Goal: Task Accomplishment & Management: Manage account settings

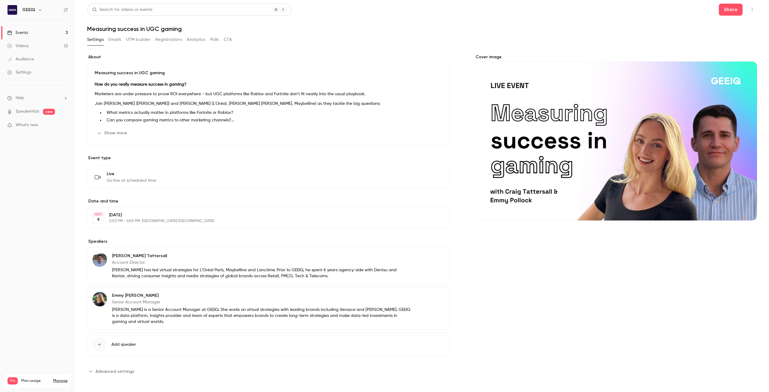
click at [131, 39] on button "UTM builder" at bounding box center [138, 40] width 24 height 10
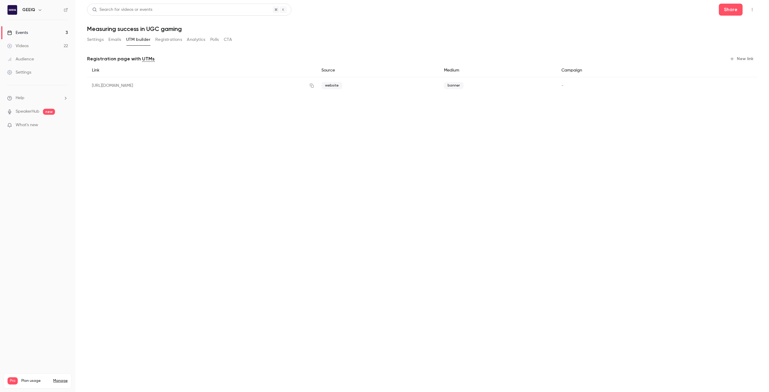
click at [177, 41] on button "Registrations" at bounding box center [168, 40] width 27 height 10
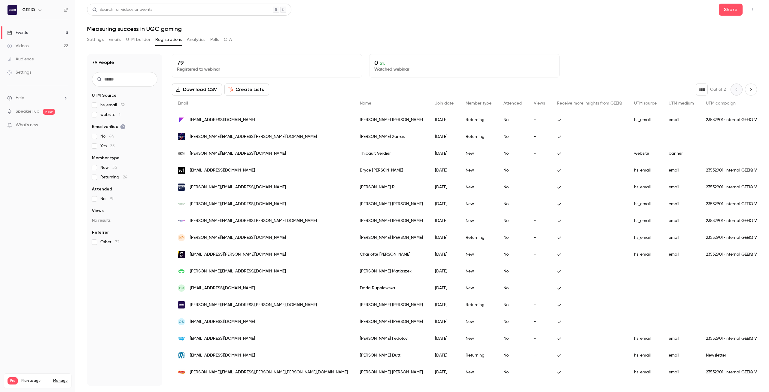
click at [106, 112] on span "website 1" at bounding box center [110, 115] width 20 height 6
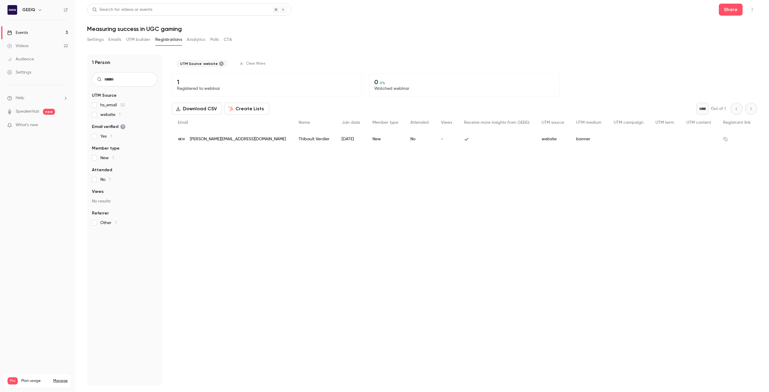
click at [108, 116] on span "website 1" at bounding box center [110, 115] width 20 height 6
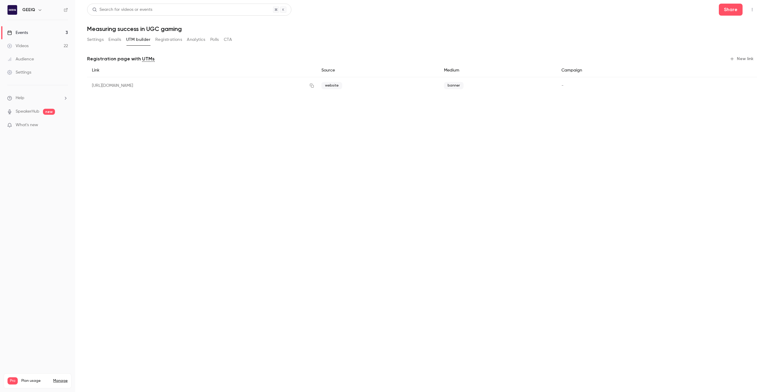
click at [100, 44] on button "Settings" at bounding box center [95, 40] width 17 height 10
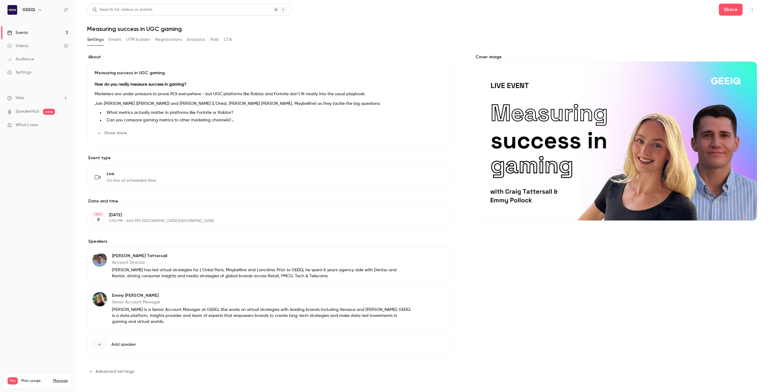
click at [115, 42] on button "Emails" at bounding box center [114, 40] width 13 height 10
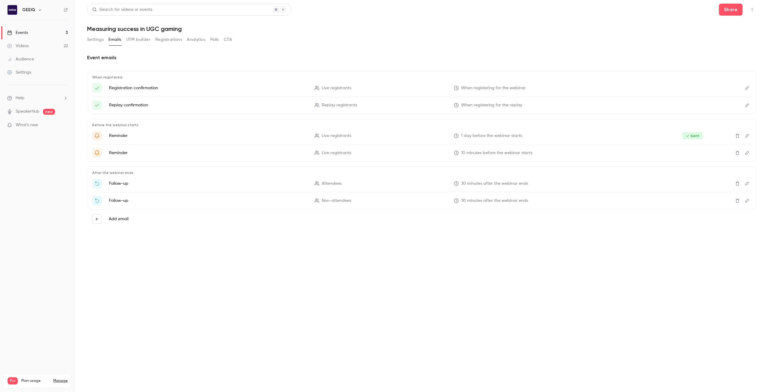
click at [40, 33] on link "Events 3" at bounding box center [37, 32] width 75 height 13
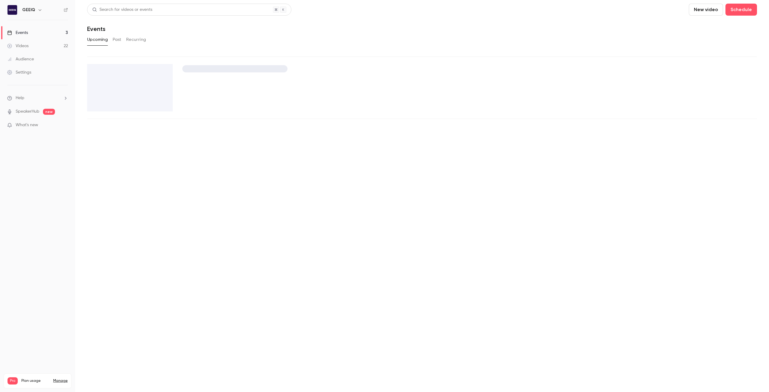
click at [30, 44] on link "Videos 22" at bounding box center [37, 45] width 75 height 13
